Goal: Find specific page/section: Find specific page/section

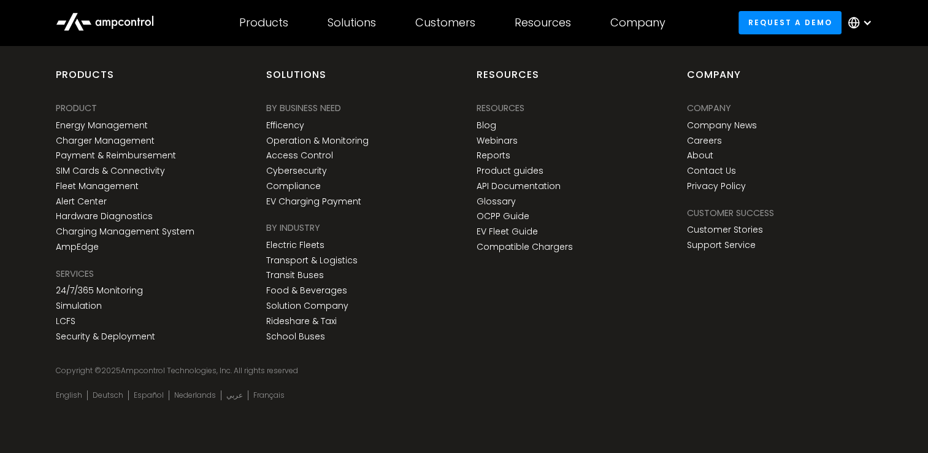
scroll to position [4542, 0]
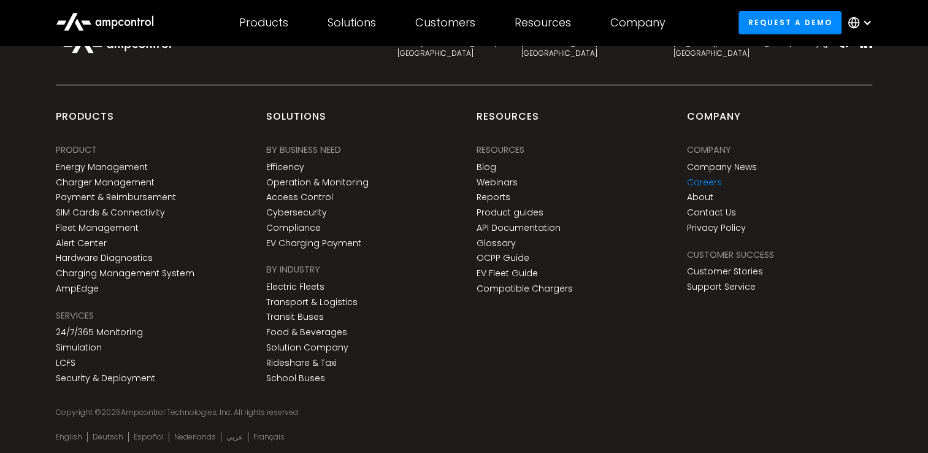
click at [704, 180] on link "Careers" at bounding box center [703, 182] width 35 height 10
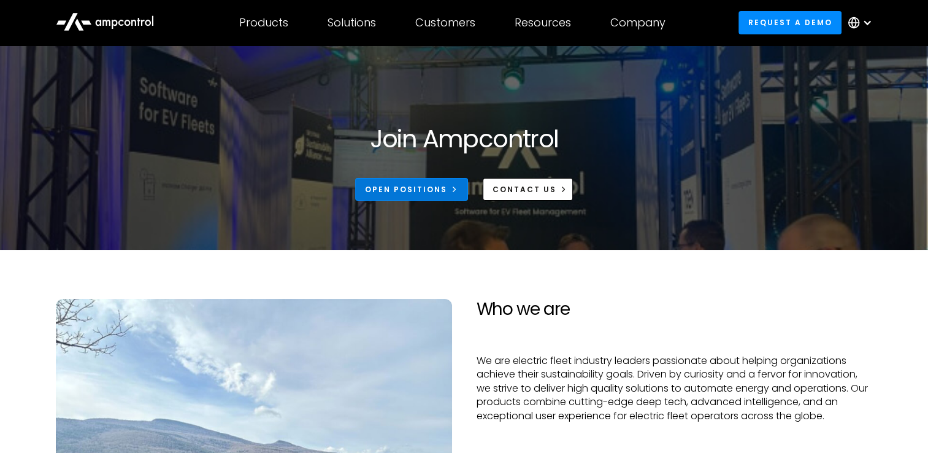
click at [413, 193] on div "Open Positions" at bounding box center [406, 189] width 82 height 11
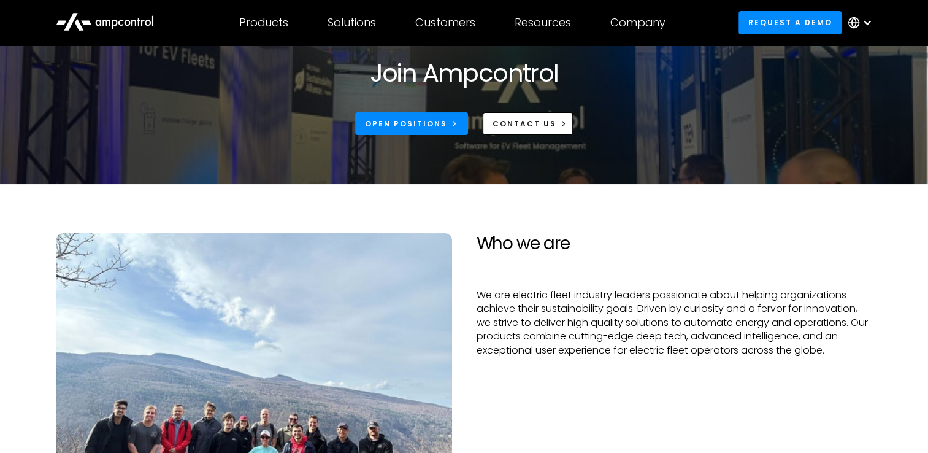
scroll to position [66, 0]
click at [404, 118] on div "Open Positions" at bounding box center [406, 123] width 82 height 11
